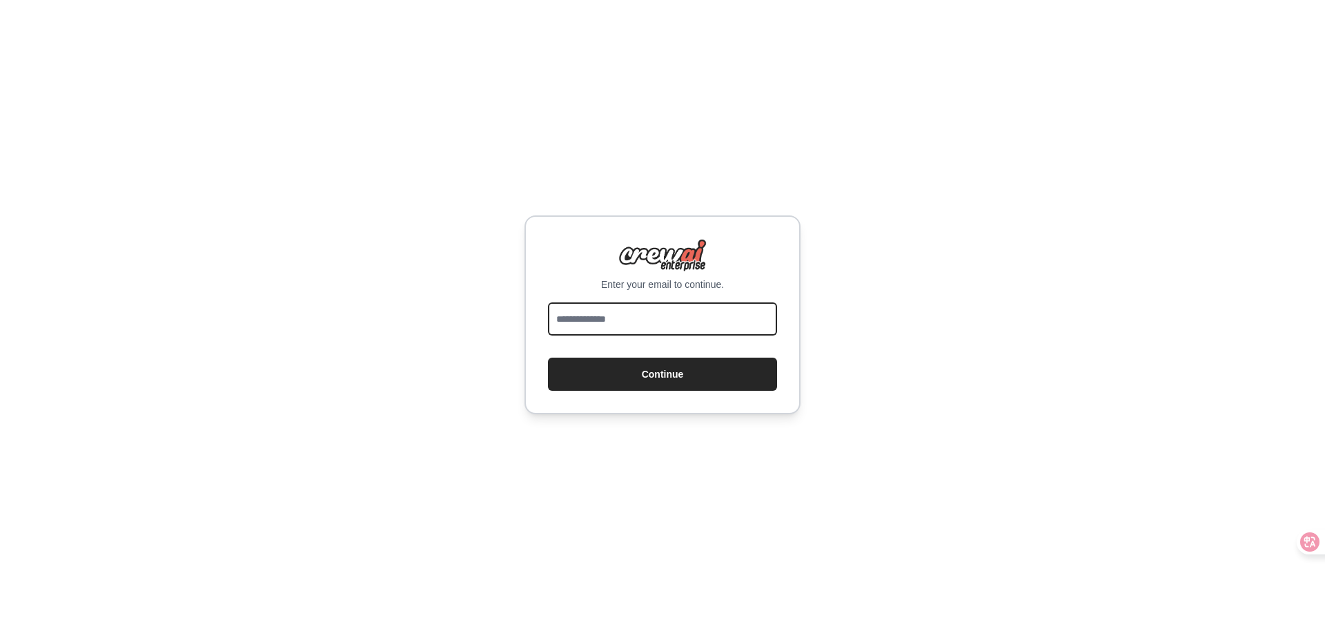
click at [702, 316] on input "email" at bounding box center [662, 318] width 229 height 33
type input "**********"
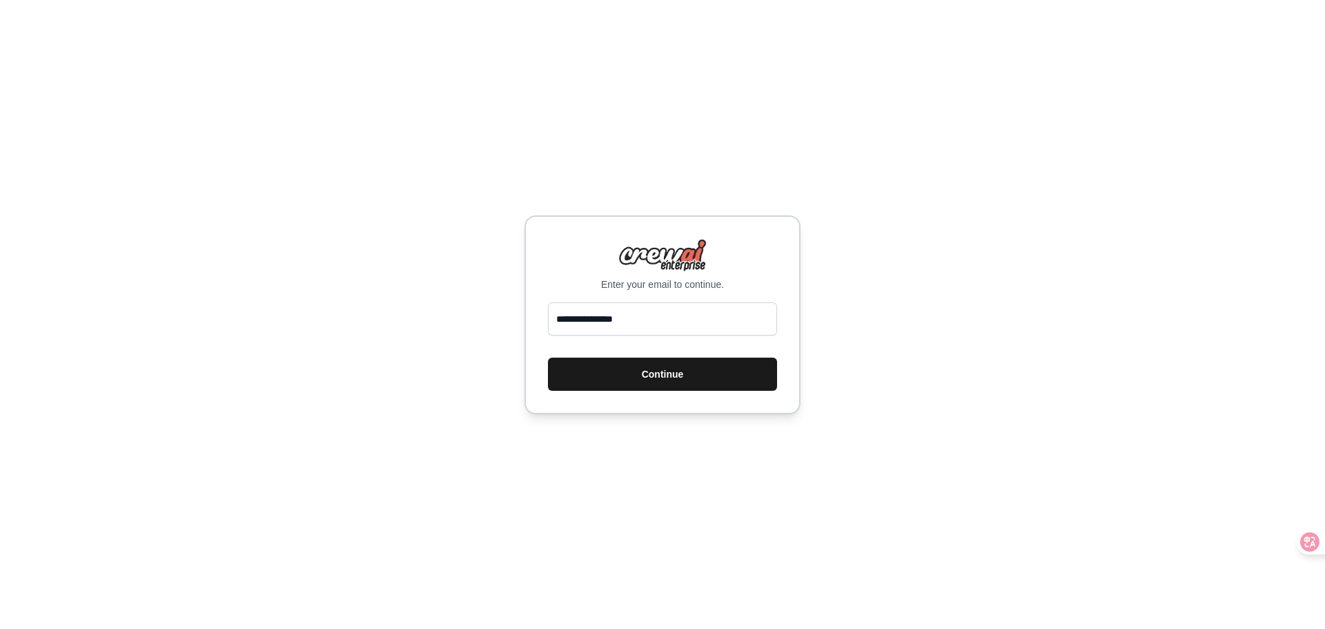
click at [643, 382] on button "Continue" at bounding box center [662, 373] width 229 height 33
click at [658, 379] on button "Continue" at bounding box center [662, 373] width 229 height 33
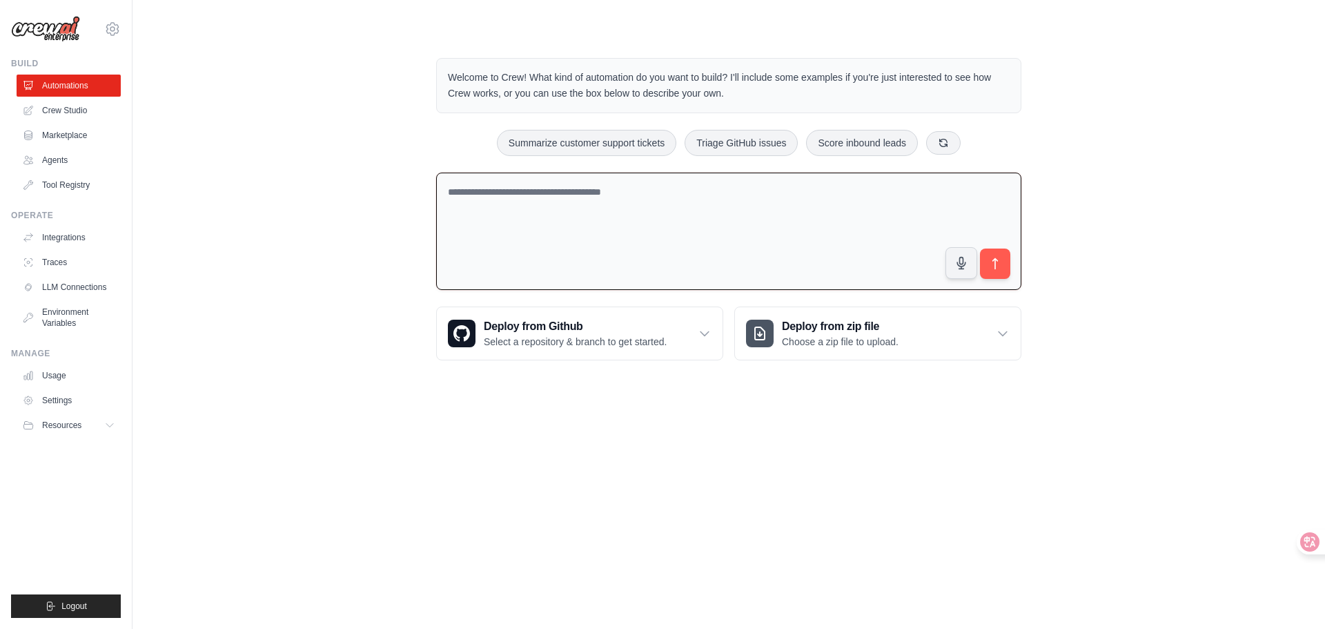
click at [525, 212] on textarea at bounding box center [728, 231] width 585 height 118
click at [262, 210] on div "Welcome to Crew! What kind of automation do you want to build? I'll include som…" at bounding box center [729, 209] width 1148 height 346
click at [66, 111] on link "Crew Studio" at bounding box center [70, 110] width 104 height 22
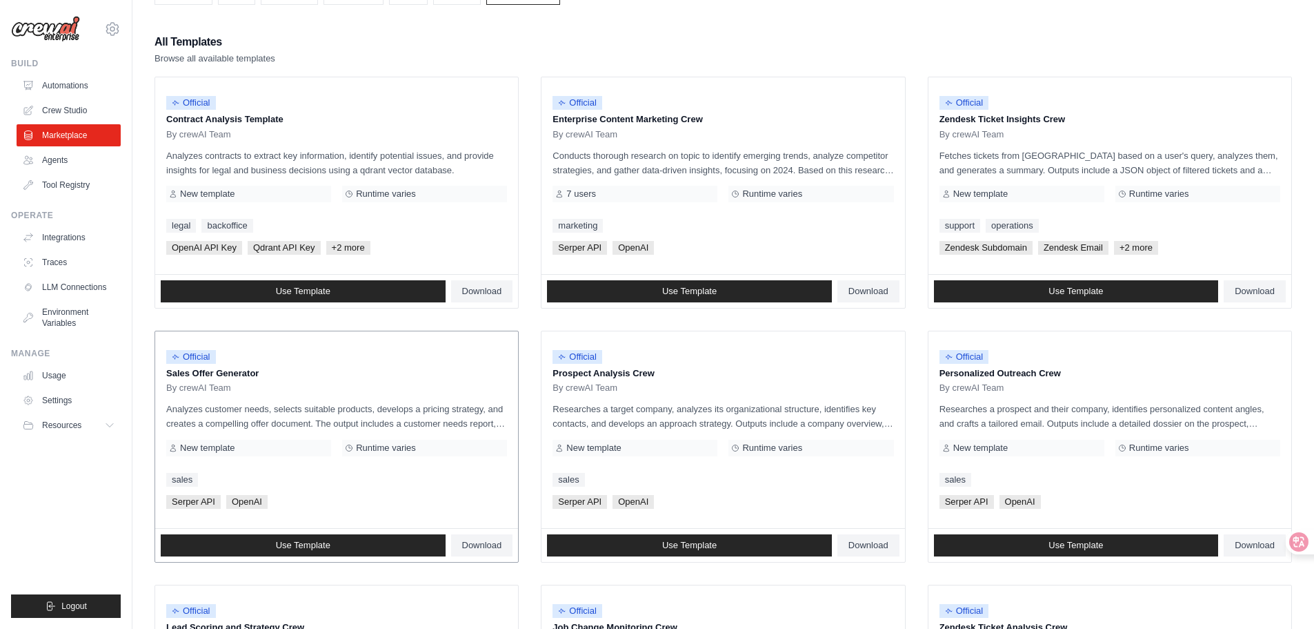
scroll to position [207, 0]
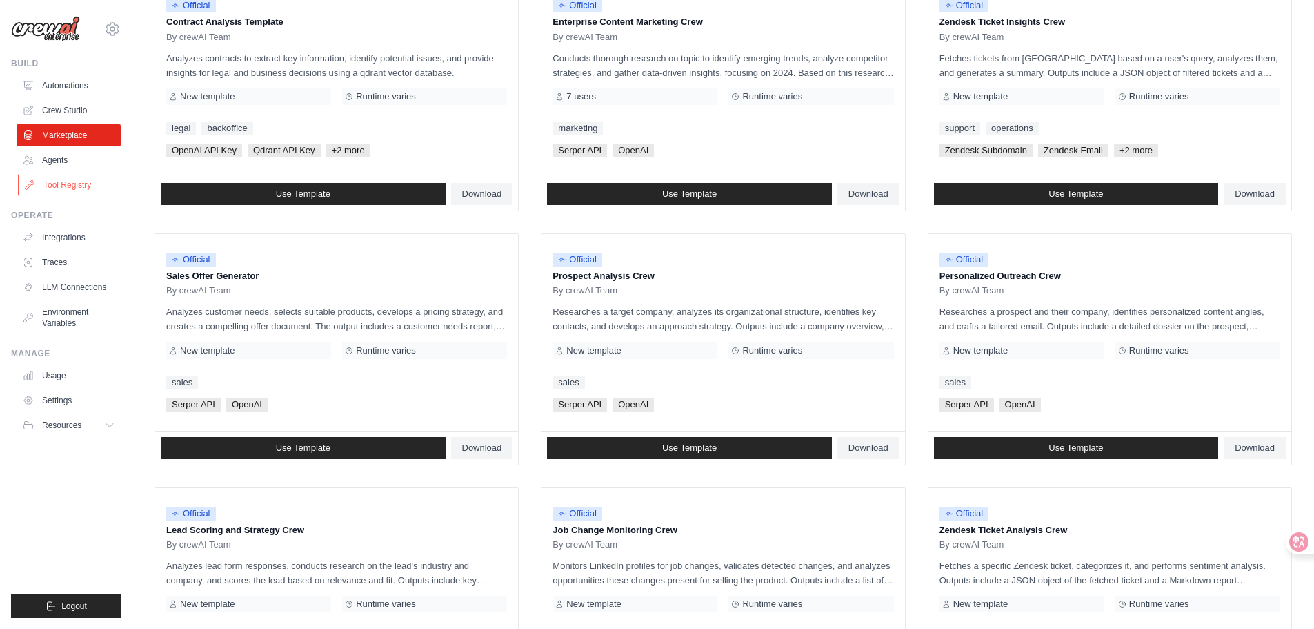
click at [70, 181] on link "Tool Registry" at bounding box center [70, 185] width 104 height 22
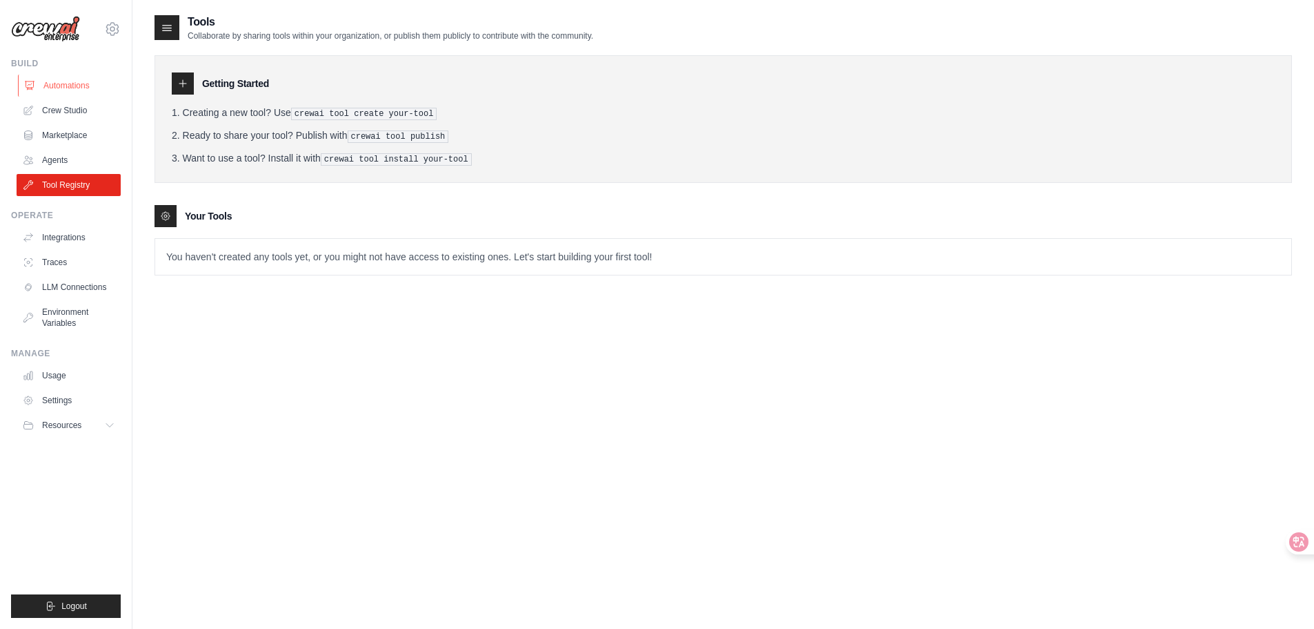
click at [80, 83] on link "Automations" at bounding box center [70, 86] width 104 height 22
